Goal: Book appointment/travel/reservation

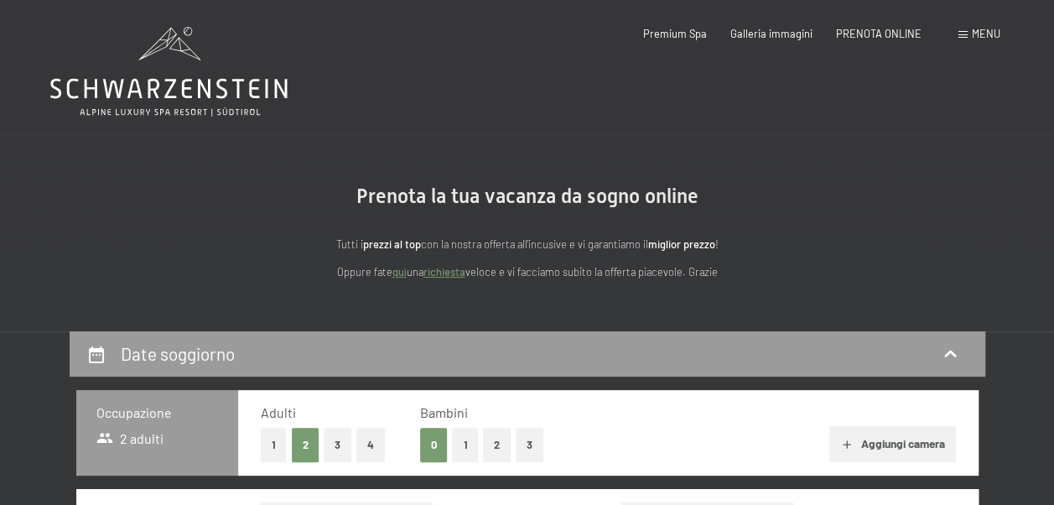
click at [156, 80] on icon at bounding box center [168, 89] width 237 height 20
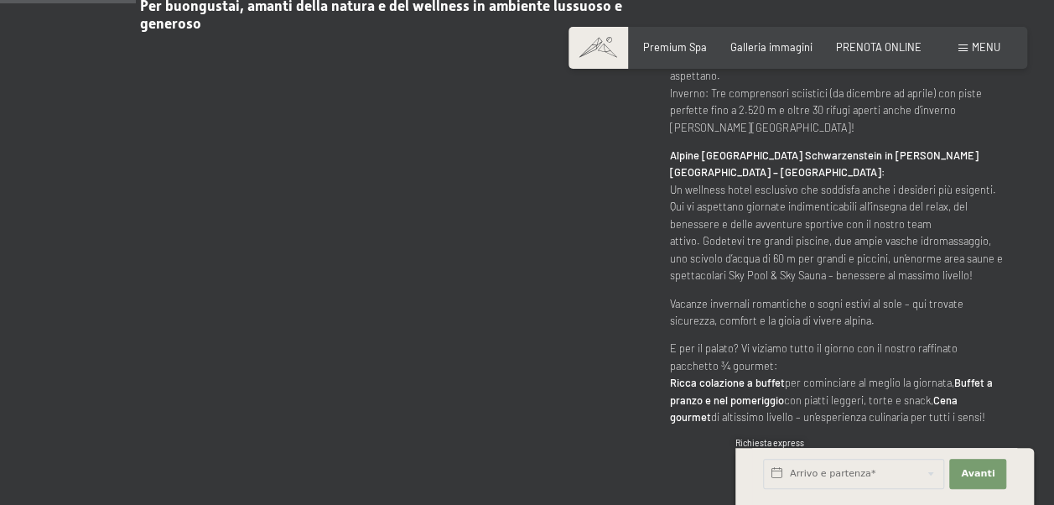
scroll to position [1006, 0]
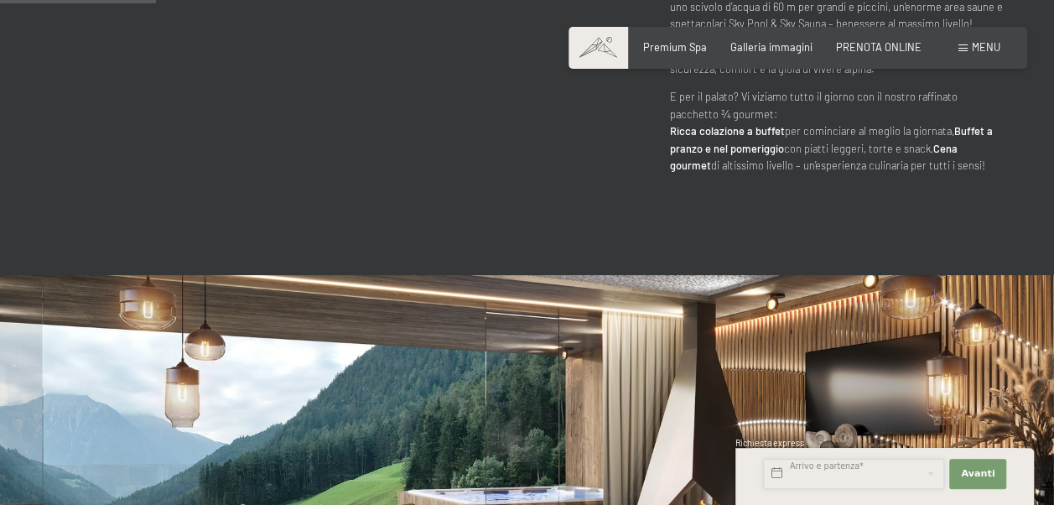
click at [830, 480] on input "text" at bounding box center [853, 474] width 181 height 30
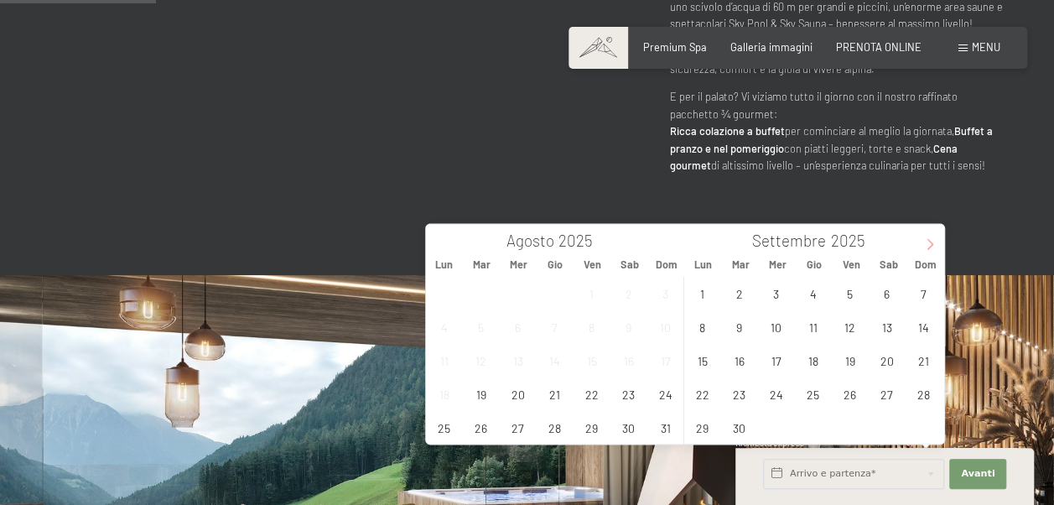
click at [922, 240] on span at bounding box center [930, 238] width 29 height 29
type input "2026"
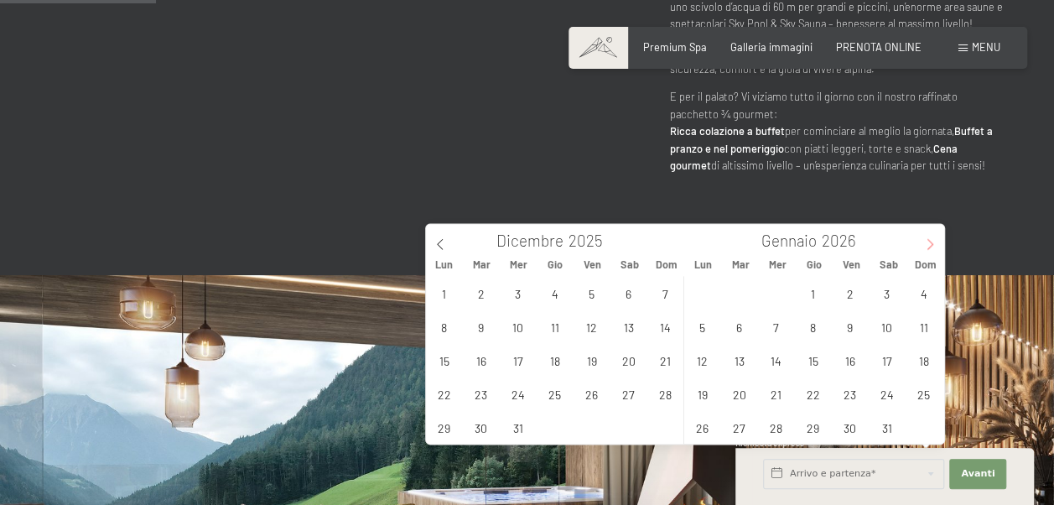
click at [922, 240] on span at bounding box center [930, 238] width 29 height 29
type input "2026"
click at [889, 387] on span "21" at bounding box center [886, 393] width 33 height 33
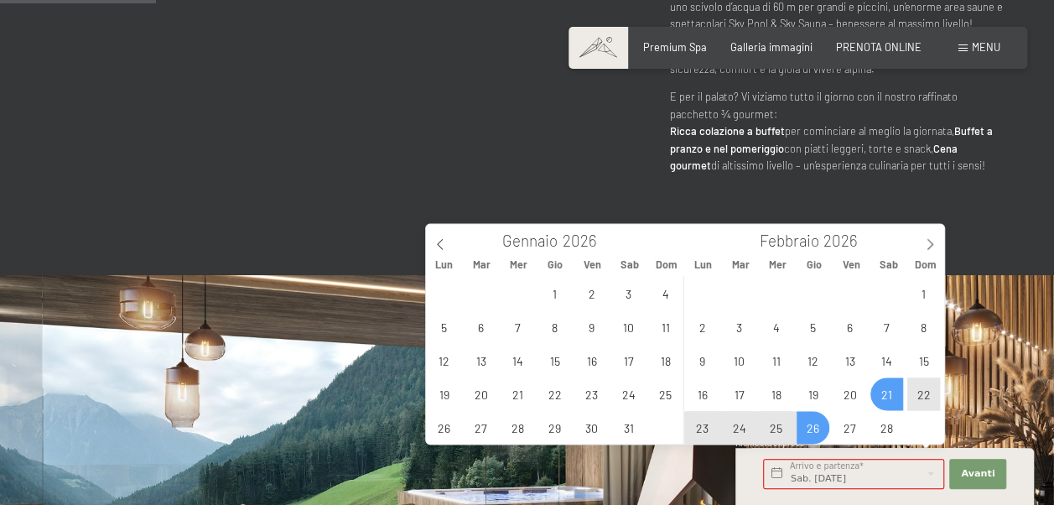
click at [814, 427] on span "26" at bounding box center [813, 427] width 33 height 33
type input "Sab. [DATE] - Gio. [DATE]"
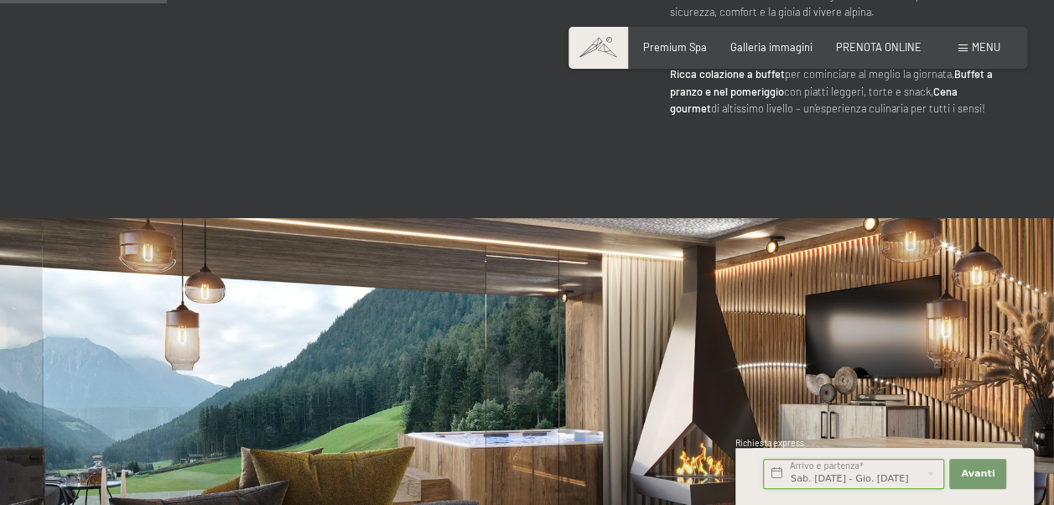
scroll to position [1090, 0]
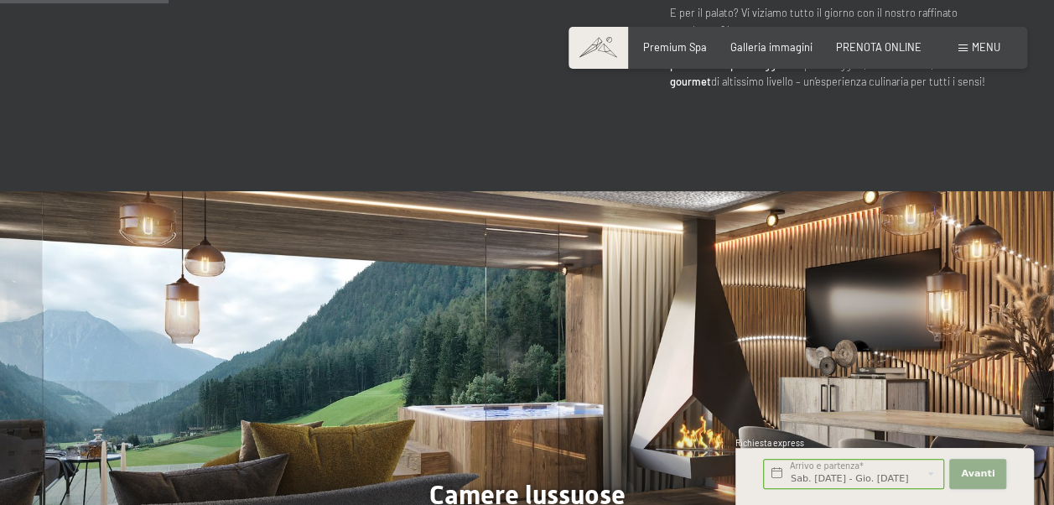
click at [989, 483] on button "Avanti Nascondere i campi dell'indirizzo" at bounding box center [977, 474] width 57 height 30
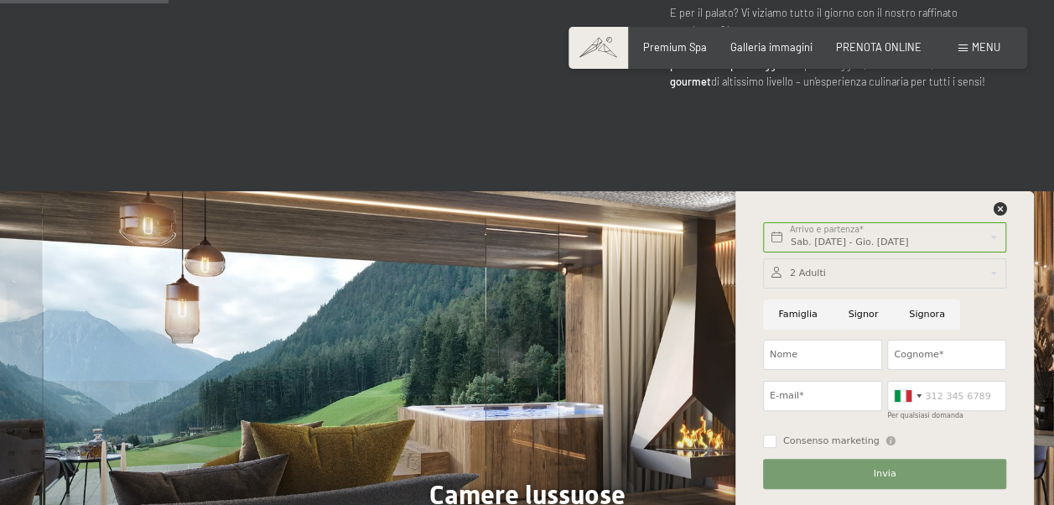
scroll to position [0, 0]
click at [825, 273] on div at bounding box center [884, 273] width 243 height 30
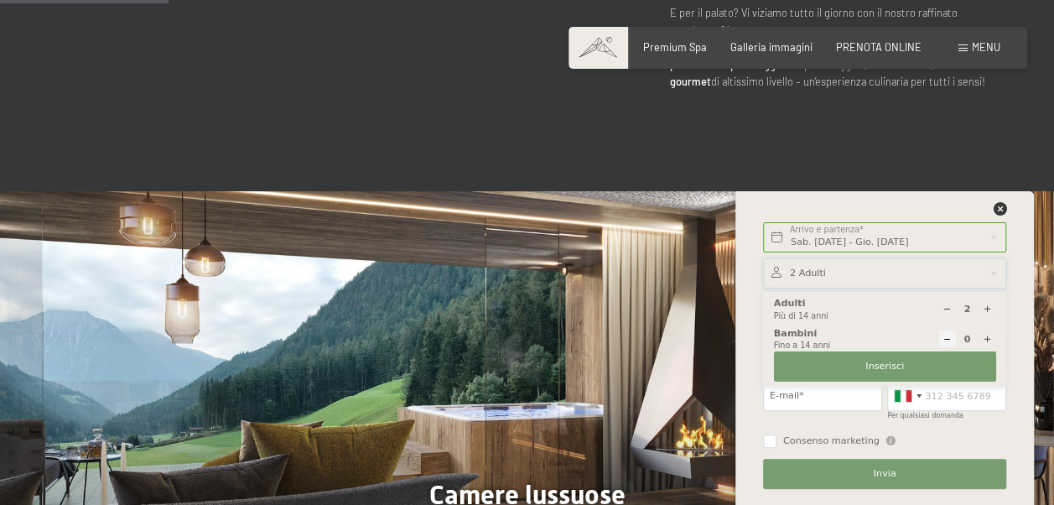
click at [986, 338] on icon at bounding box center [987, 339] width 9 height 9
type input "1"
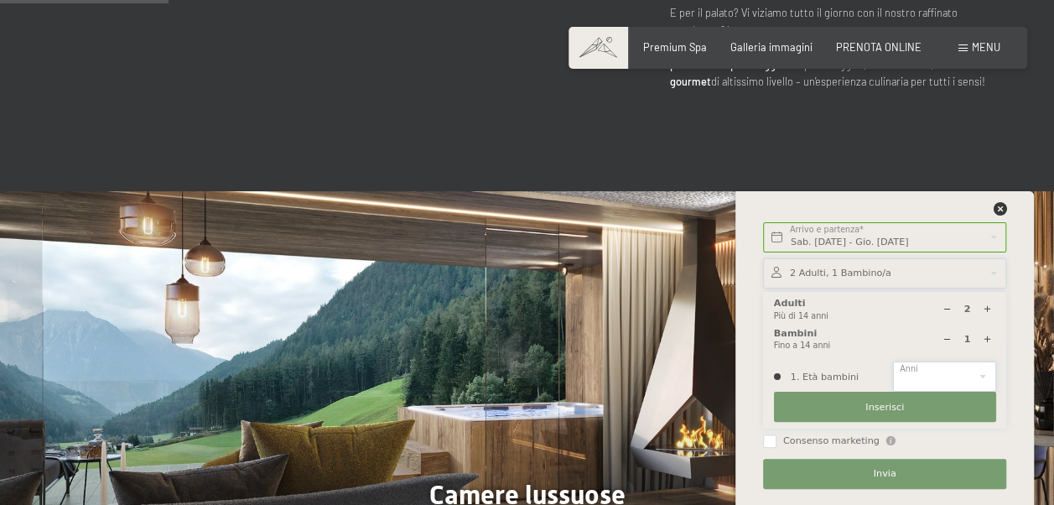
click at [917, 371] on select "0 1 2 3 4 5 6 7 8 9 10 11 12 13 14" at bounding box center [944, 376] width 102 height 30
select select "3"
click at [893, 361] on select "0 1 2 3 4 5 6 7 8 9 10 11 12 13 14" at bounding box center [944, 376] width 102 height 30
click at [927, 400] on button "Inserisci" at bounding box center [885, 407] width 222 height 30
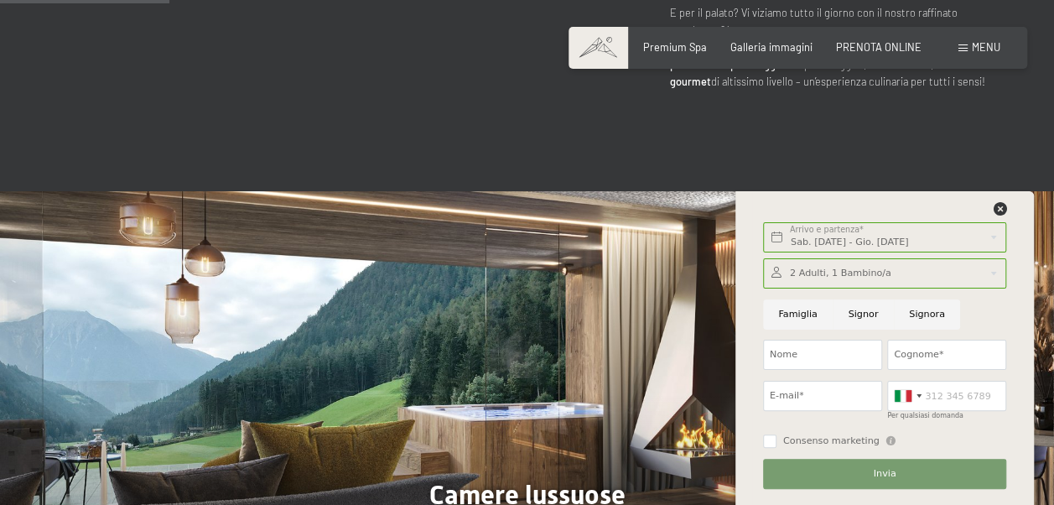
scroll to position [1174, 0]
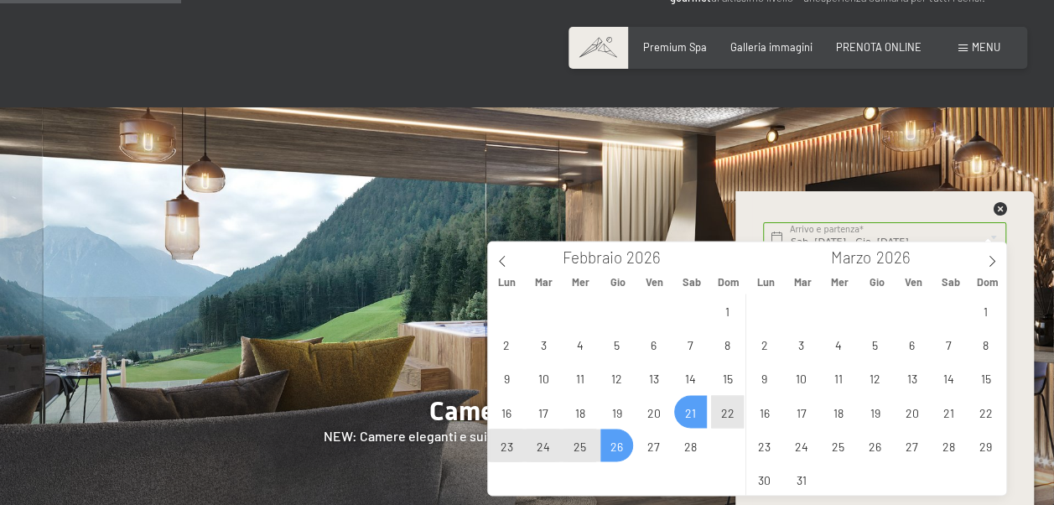
click at [720, 408] on span "22" at bounding box center [727, 411] width 33 height 33
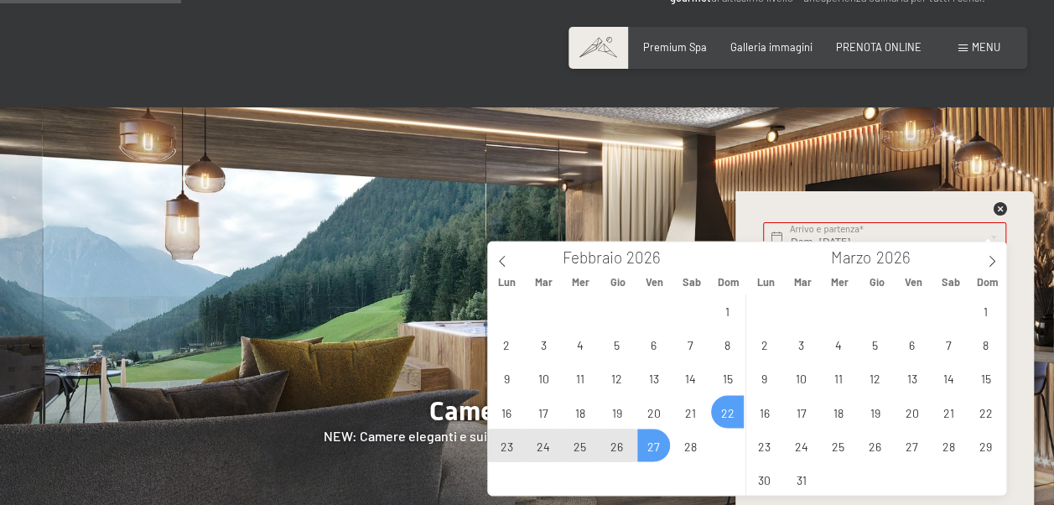
click at [643, 451] on span "27" at bounding box center [653, 445] width 33 height 33
type input "Dom. [DATE] - Ven. [DATE]"
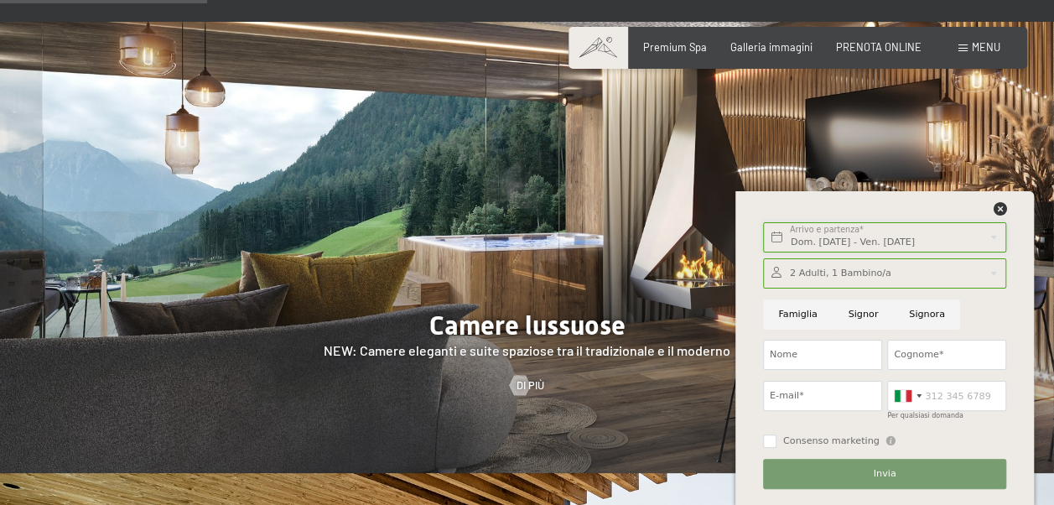
scroll to position [1342, 0]
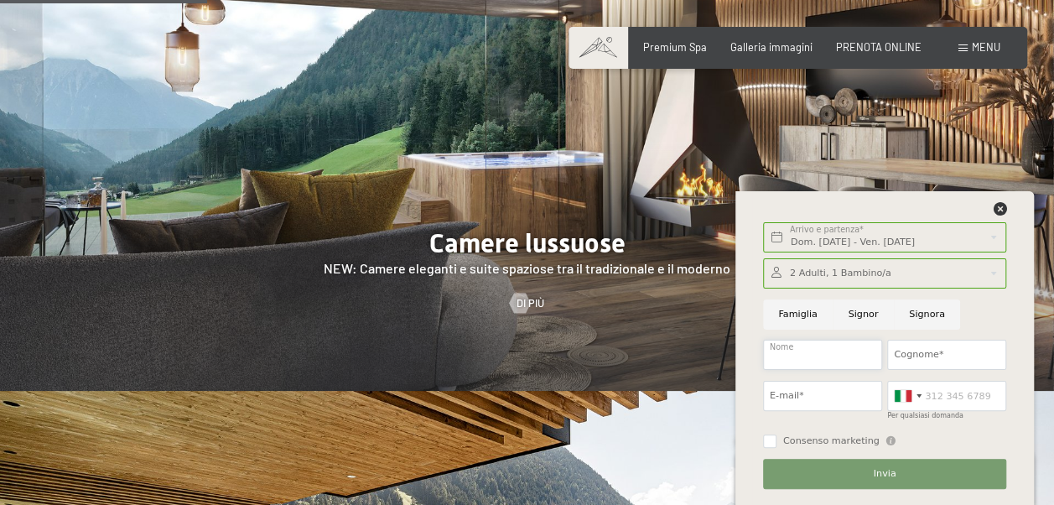
click at [854, 349] on input "Nome" at bounding box center [822, 355] width 119 height 30
type input "Marzio"
type input "Rucconi"
type input "[EMAIL_ADDRESS][DOMAIN_NAME]"
type input "3895718226"
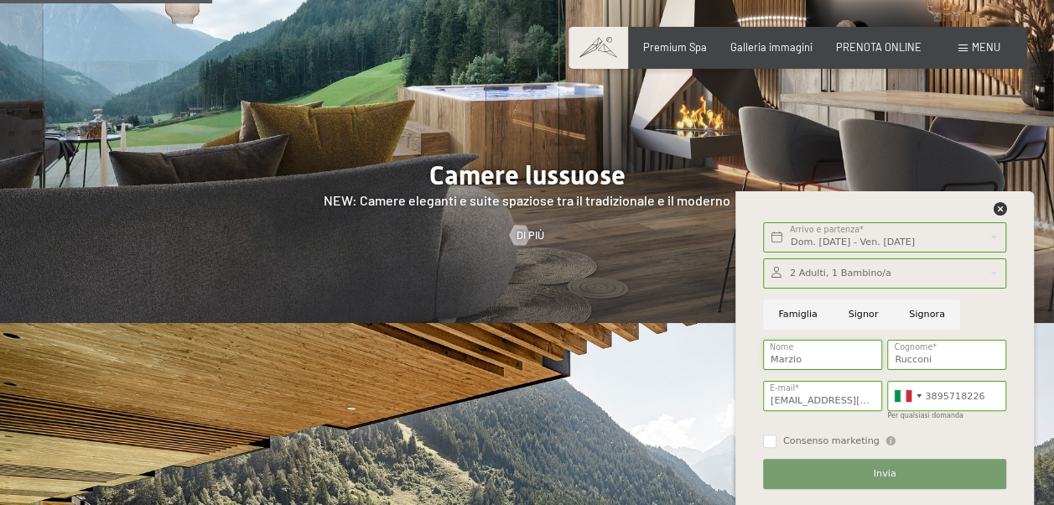
scroll to position [1426, 0]
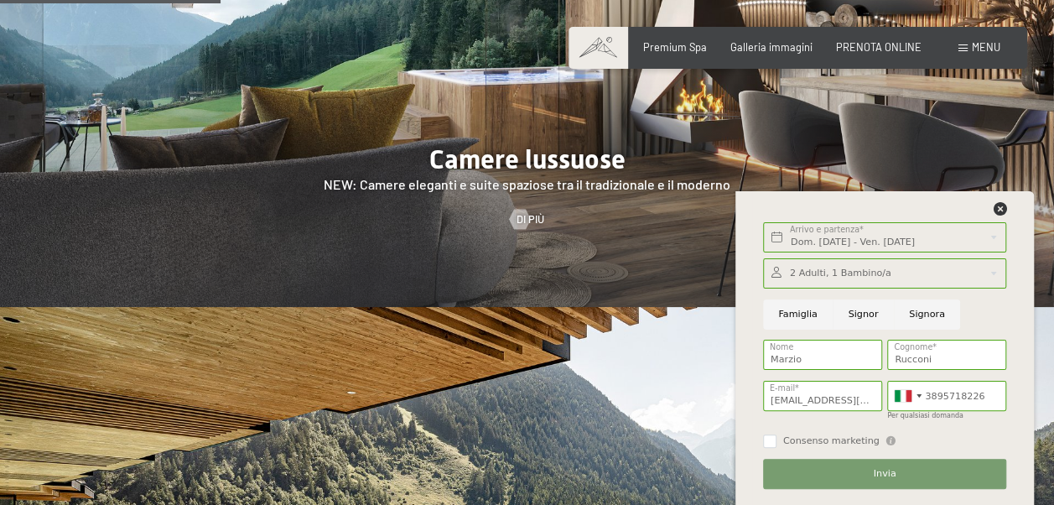
click at [807, 321] on input "Famiglia" at bounding box center [798, 314] width 70 height 30
radio input "true"
click at [919, 481] on button "Invia" at bounding box center [884, 474] width 243 height 30
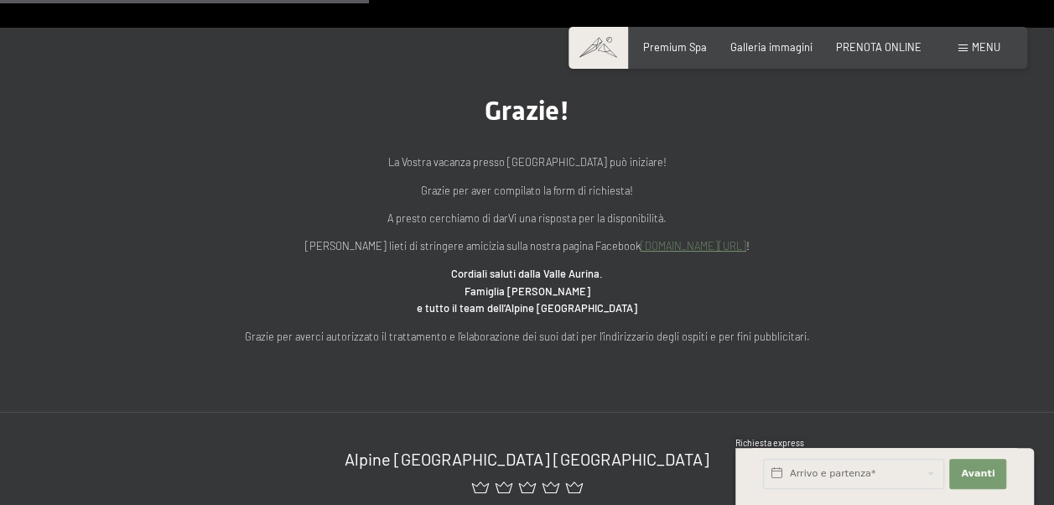
scroll to position [503, 0]
